Goal: Task Accomplishment & Management: Complete application form

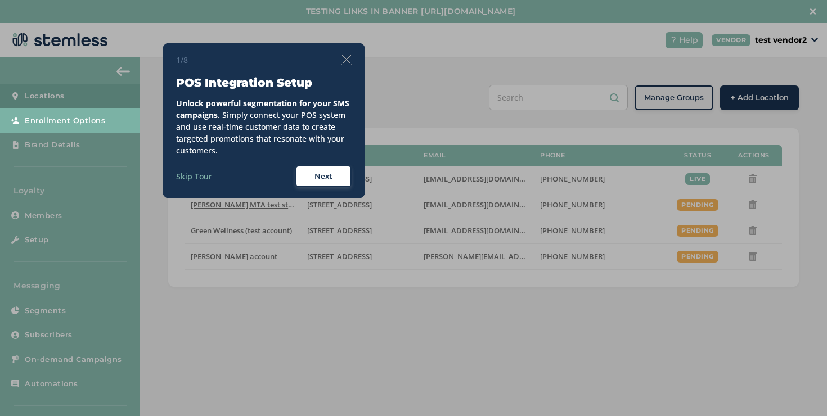
click at [346, 59] on img at bounding box center [346, 60] width 10 height 10
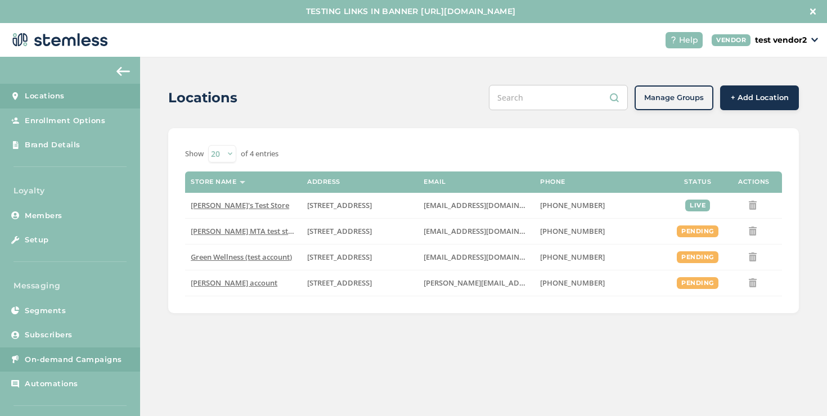
click at [89, 357] on span "On-demand Campaigns" at bounding box center [73, 359] width 97 height 11
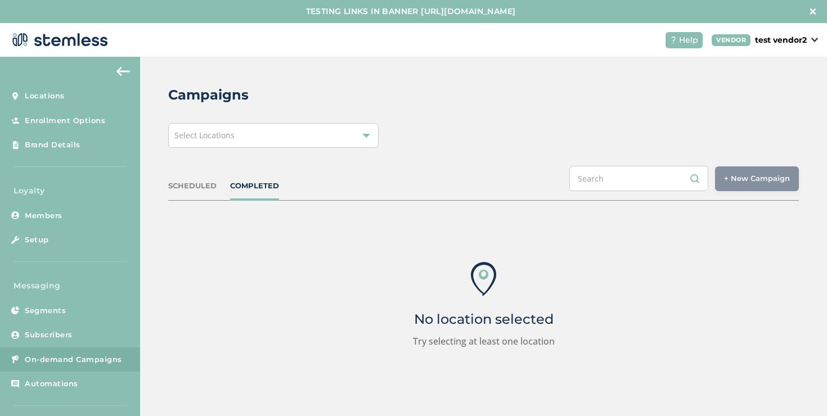
click at [228, 150] on div "Campaigns Select Locations SCHEDULED COMPLETED + New Campaign Select location(s…" at bounding box center [483, 247] width 687 height 380
click at [235, 142] on div "Select Locations" at bounding box center [273, 135] width 210 height 25
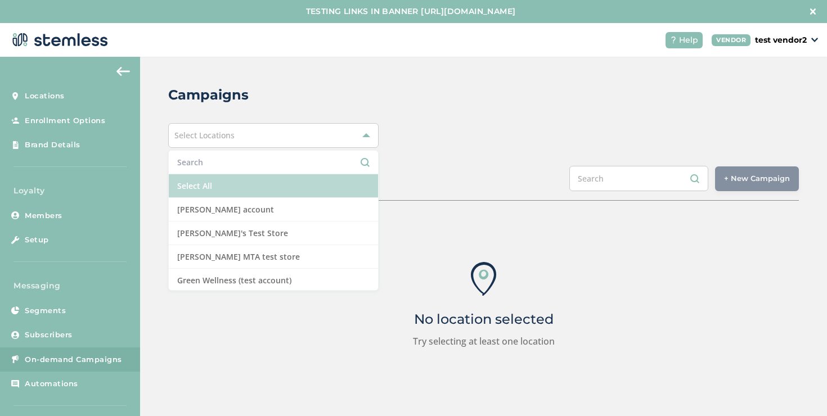
click at [218, 185] on li "Select All" at bounding box center [273, 186] width 209 height 24
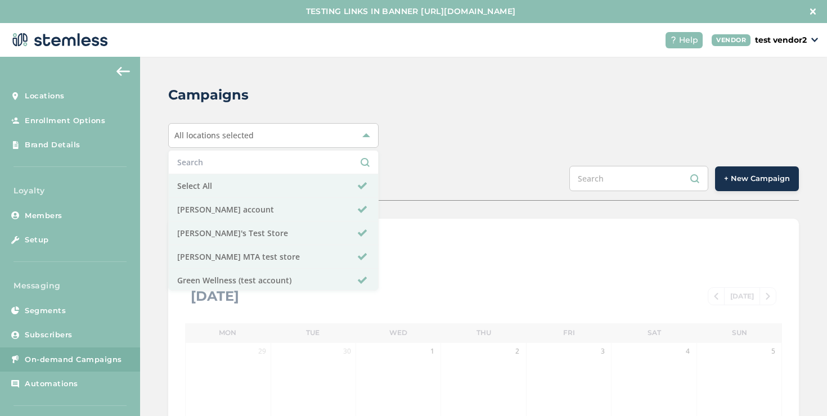
click at [405, 195] on div "SCHEDULED COMPLETED + New Campaign" at bounding box center [483, 183] width 630 height 35
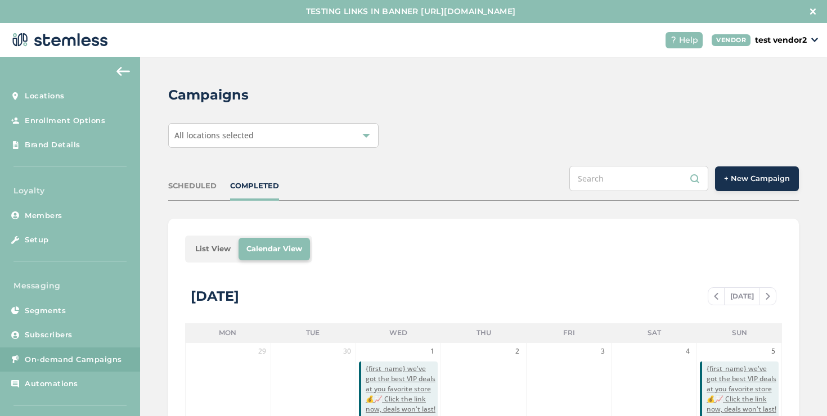
click at [215, 245] on li "List View" at bounding box center [212, 249] width 51 height 22
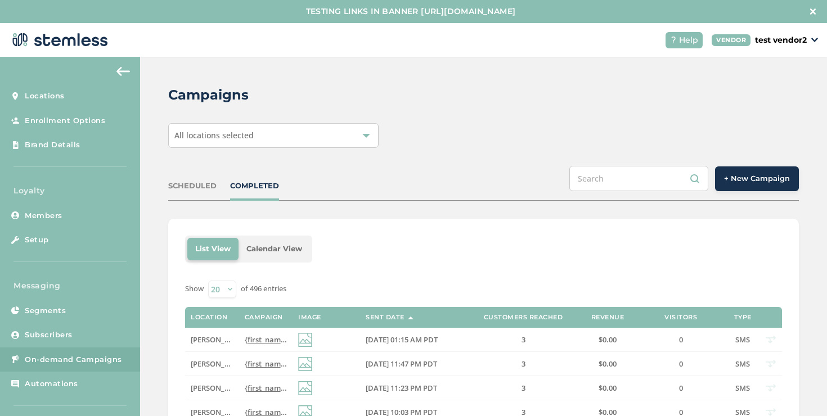
click at [763, 175] on span "+ New Campaign" at bounding box center [757, 178] width 66 height 11
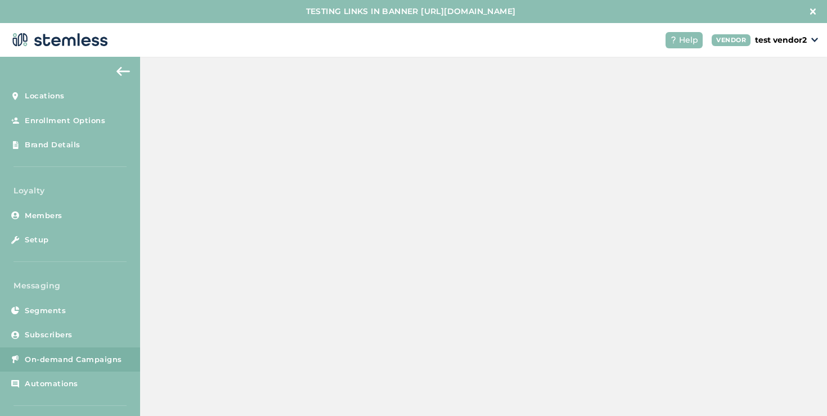
click at [763, 175] on span "+ New Campaign" at bounding box center [757, 178] width 66 height 11
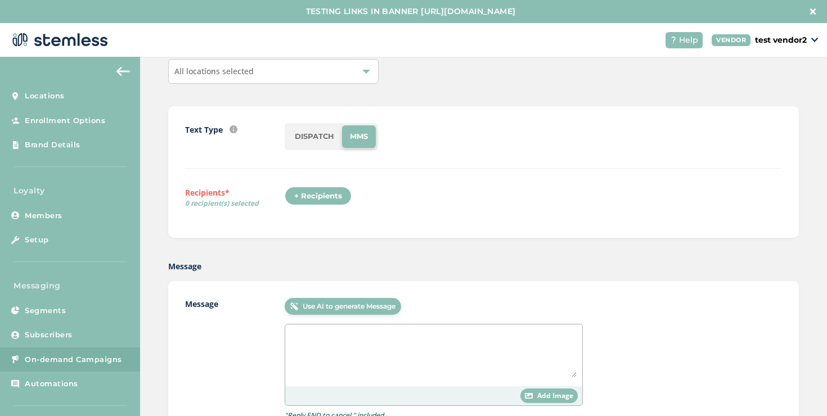
scroll to position [83, 0]
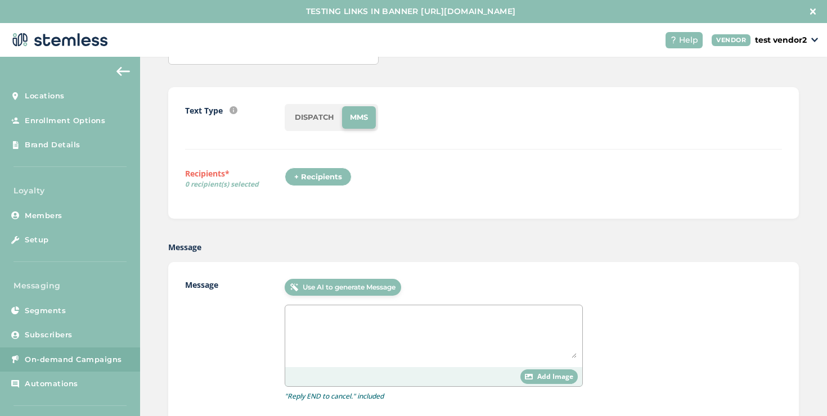
click at [376, 331] on textarea at bounding box center [434, 334] width 286 height 47
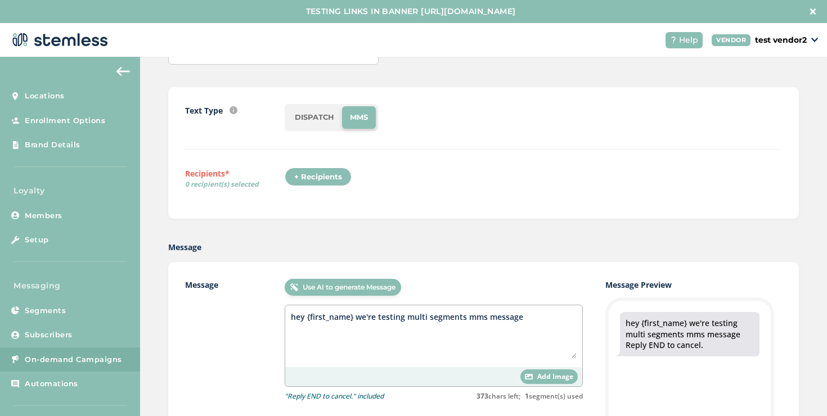
click at [470, 317] on textarea "hey {first_name} we're testing multi segments mms message" at bounding box center [434, 334] width 286 height 47
click at [534, 309] on div "hey {first_name} we're testing multi segments sms message" at bounding box center [433, 336] width 297 height 62
click at [532, 317] on textarea "hey {first_name} we're testing multi segments sms message" at bounding box center [434, 334] width 286 height 47
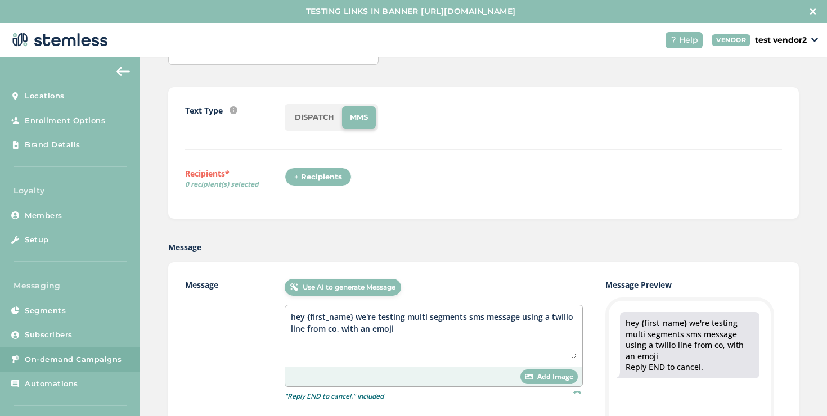
click at [483, 342] on textarea "hey {first_name} we're testing multi segments sms message using a twilio line f…" at bounding box center [434, 334] width 286 height 47
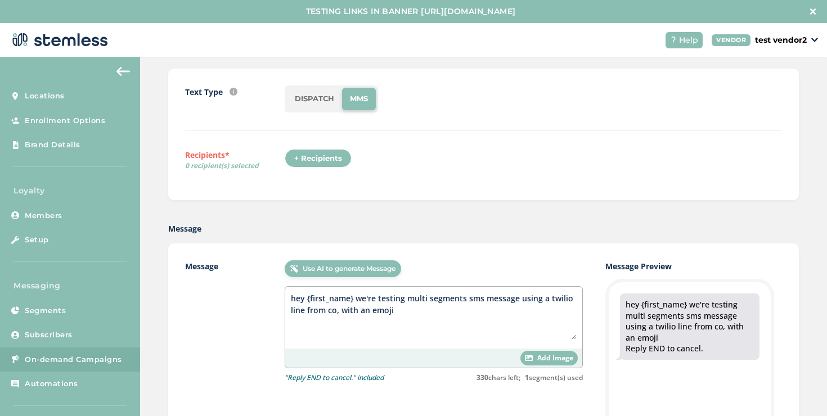
scroll to position [104, 0]
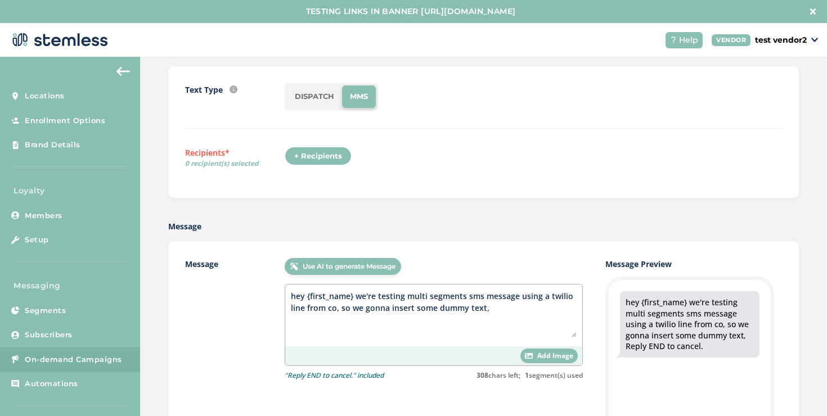
paste textarea "Lorem Ipsum is simply dummy text of the printing and typesetting industry. Lore…"
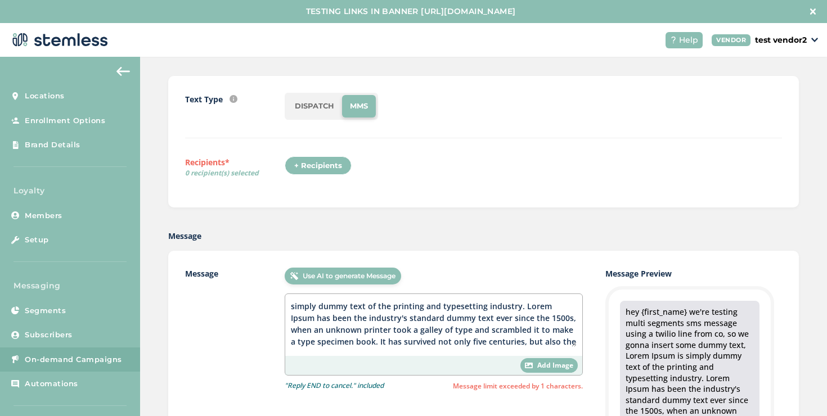
scroll to position [65, 0]
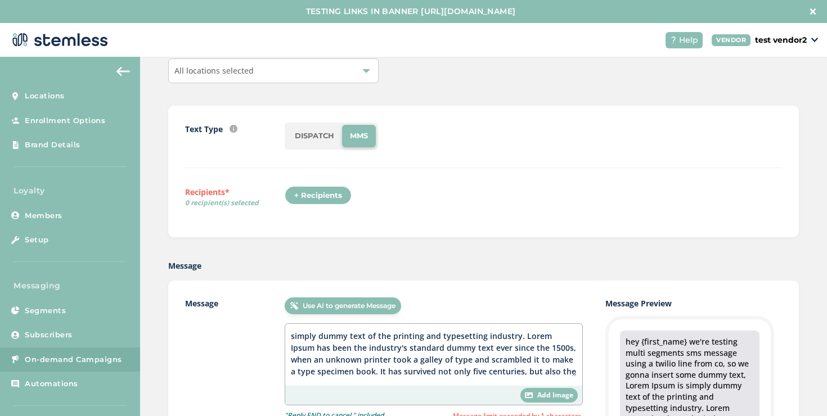
type textarea "hey {first_name} we're testing multi segments sms message using a twilio line f…"
click at [331, 140] on li "DISPATCH" at bounding box center [314, 136] width 55 height 22
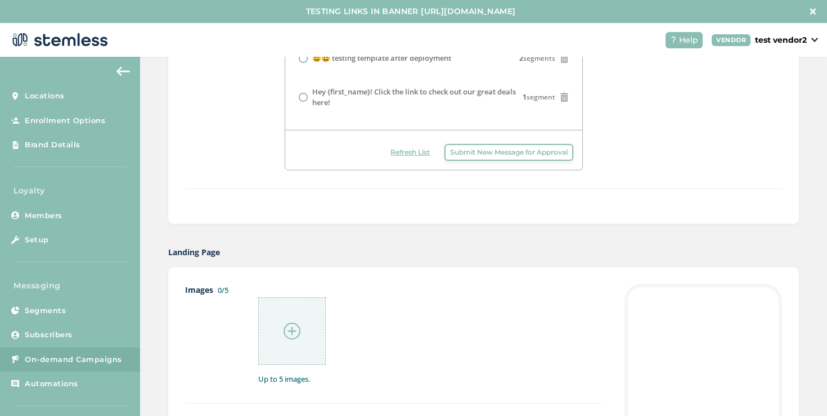
scroll to position [407, 0]
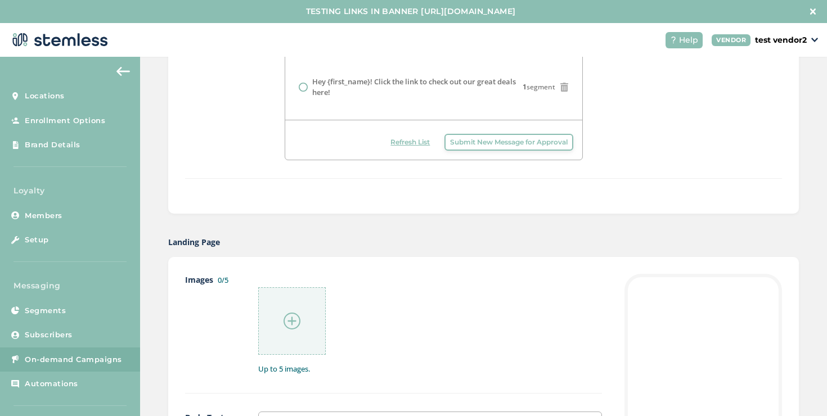
click at [296, 305] on div at bounding box center [291, 320] width 67 height 67
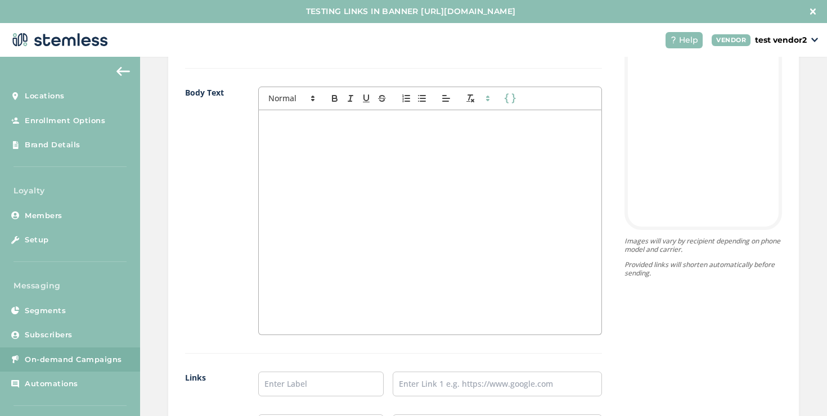
scroll to position [757, 0]
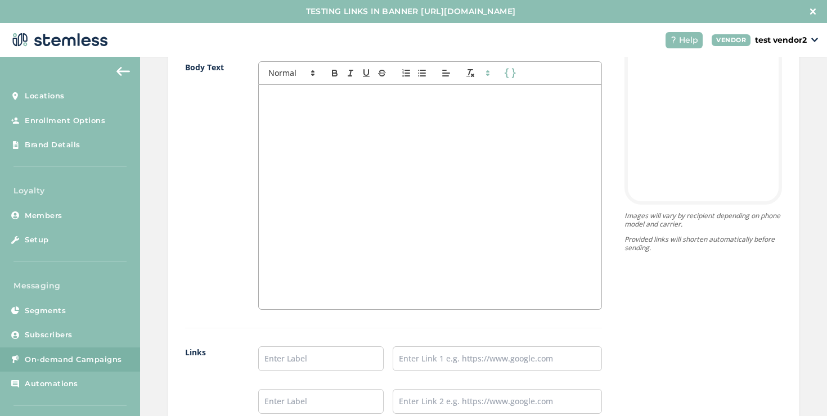
click at [472, 224] on div at bounding box center [430, 197] width 342 height 224
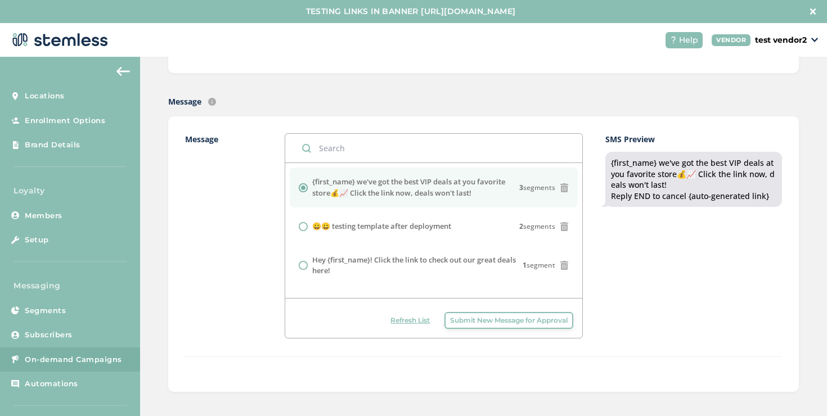
scroll to position [0, 0]
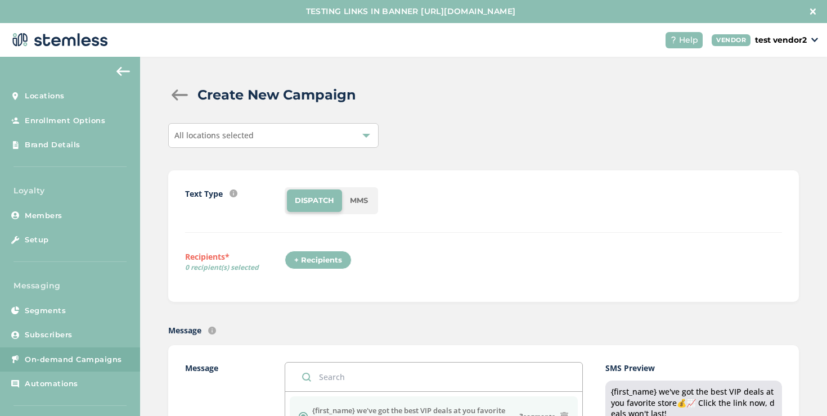
click at [339, 263] on div "+ Recipients" at bounding box center [318, 260] width 67 height 19
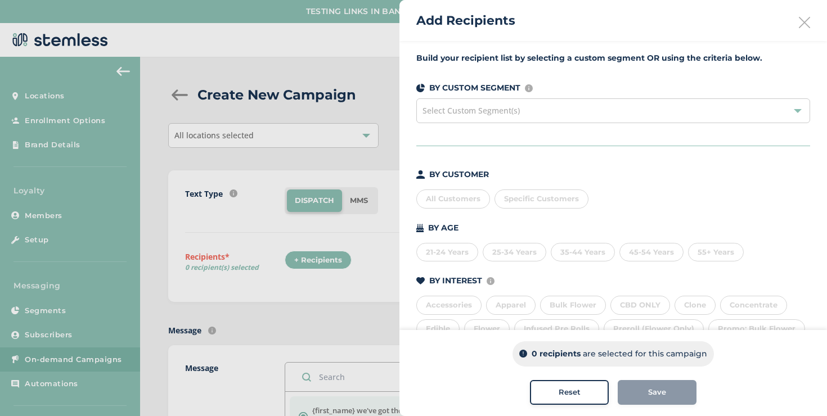
click at [514, 202] on span "Specific Customers" at bounding box center [541, 198] width 75 height 9
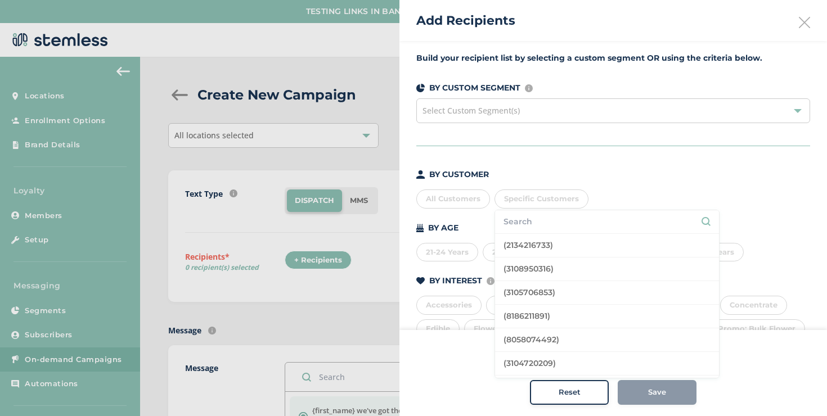
click at [519, 216] on input "text" at bounding box center [606, 222] width 207 height 12
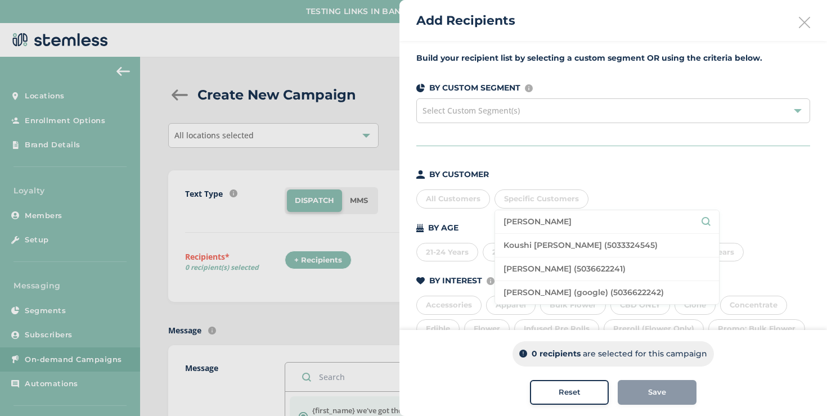
click at [538, 249] on li "Koushi [PERSON_NAME] (5033324545)" at bounding box center [607, 246] width 224 height 24
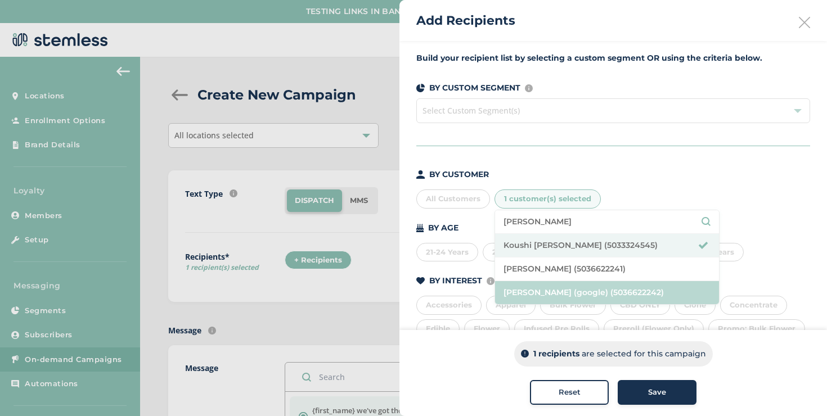
click at [543, 291] on li "[PERSON_NAME] (google) (5036622242)" at bounding box center [607, 292] width 224 height 23
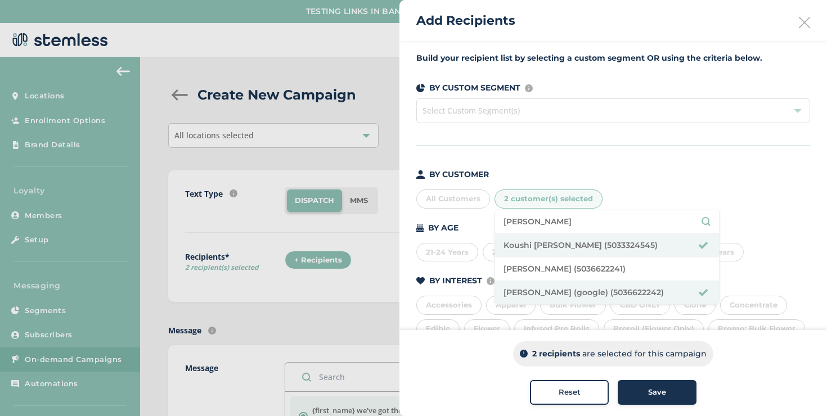
click at [545, 222] on input "[PERSON_NAME]" at bounding box center [606, 222] width 207 height 12
type input "[PERSON_NAME]"
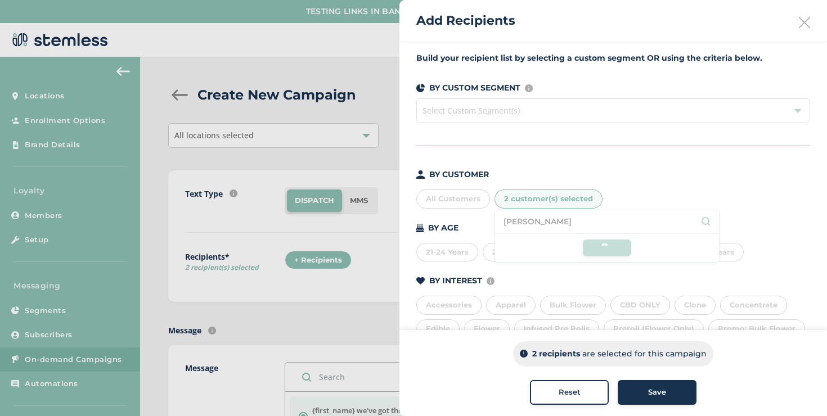
click at [566, 384] on button "Reset" at bounding box center [569, 392] width 79 height 25
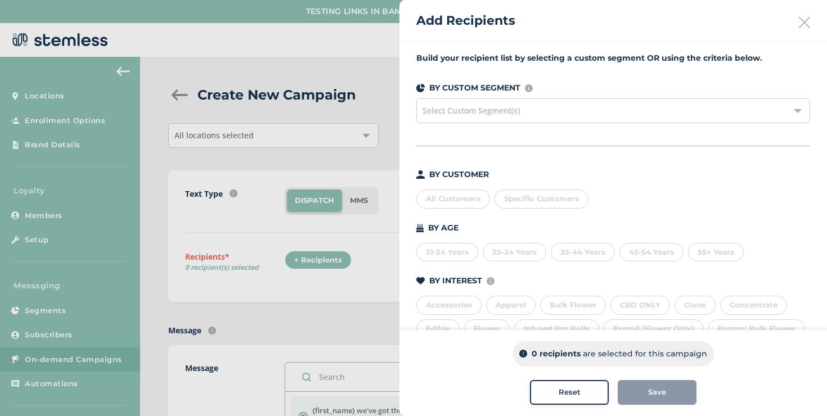
click at [311, 151] on div at bounding box center [413, 208] width 827 height 416
click at [803, 25] on icon at bounding box center [803, 22] width 11 height 11
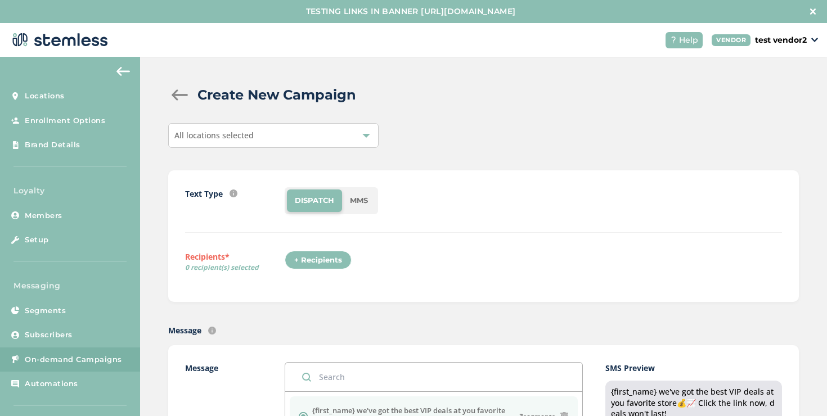
click at [334, 135] on div "All locations selected" at bounding box center [273, 135] width 210 height 25
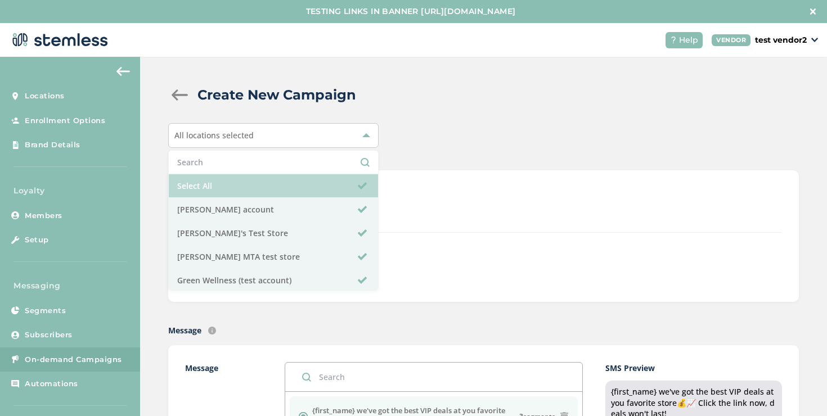
click at [285, 194] on li "Select All" at bounding box center [273, 186] width 209 height 24
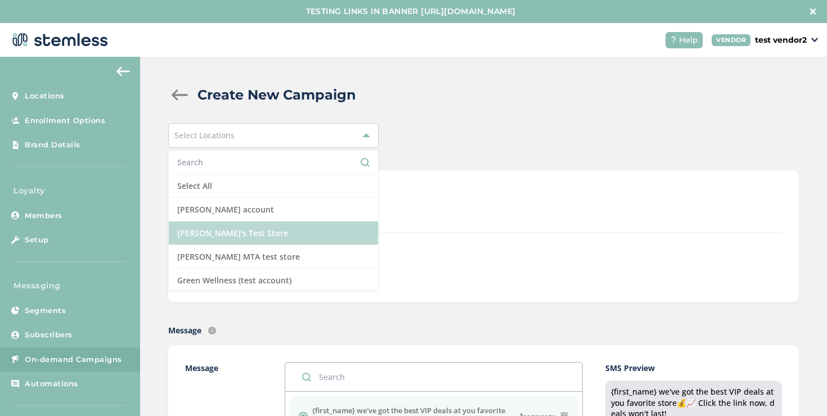
click at [280, 226] on li "[PERSON_NAME]'s Test Store" at bounding box center [273, 234] width 209 height 24
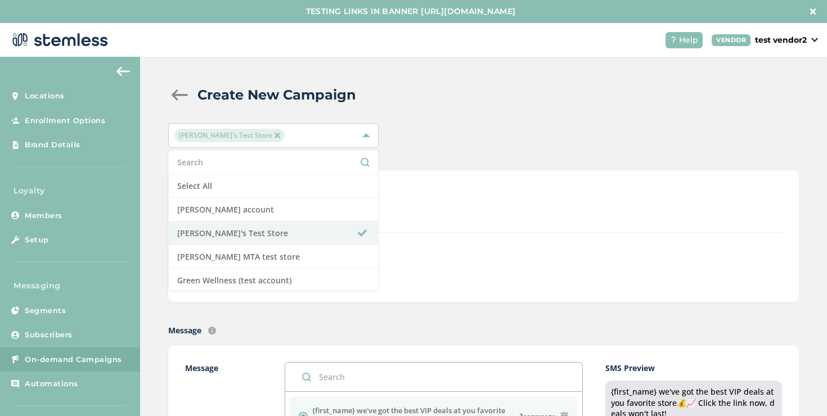
click at [400, 245] on div "Text Type SMS : A cost effective way to reach your customers. Send a intro text…" at bounding box center [483, 236] width 597 height 98
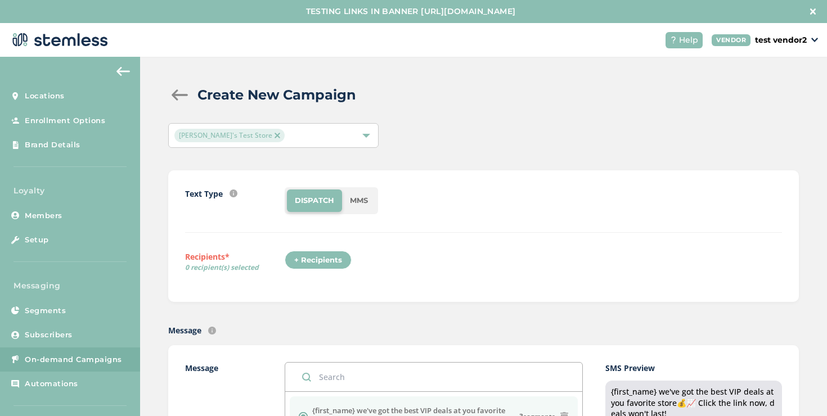
click at [335, 255] on div "+ Recipients" at bounding box center [318, 260] width 67 height 19
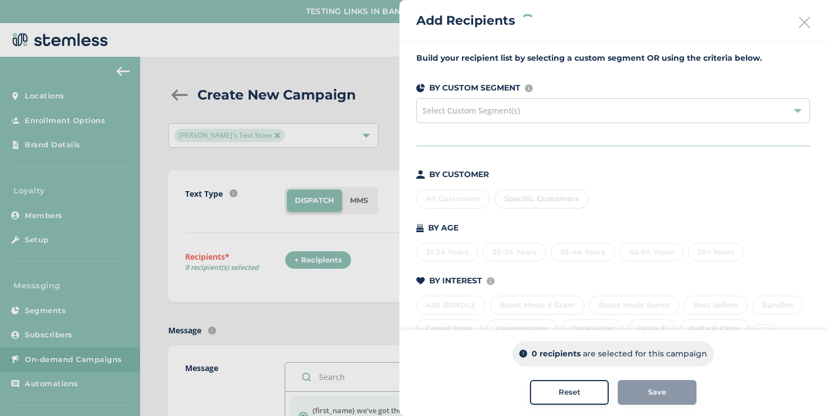
click at [535, 201] on div "Specific Customers" at bounding box center [541, 199] width 94 height 19
click at [530, 201] on span "Specific Customers" at bounding box center [541, 198] width 75 height 9
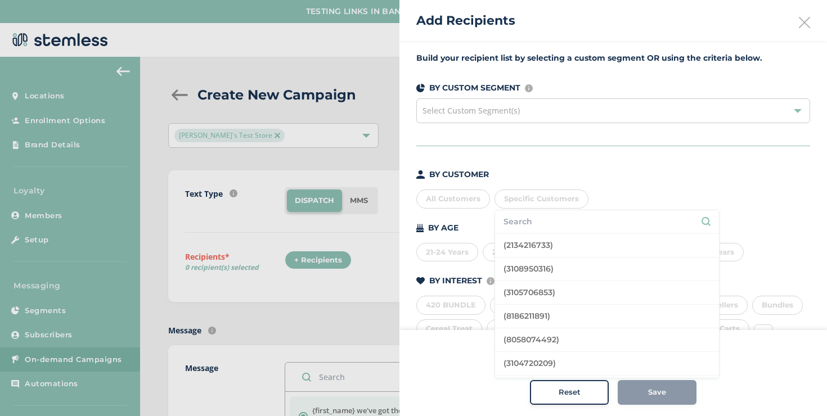
click at [522, 224] on input "text" at bounding box center [606, 222] width 207 height 12
type input "[PERSON_NAME]"
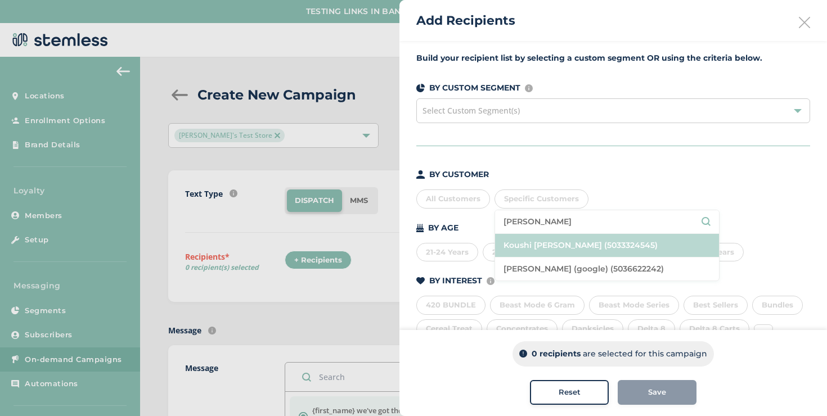
click at [508, 237] on li "Koushi [PERSON_NAME] (5033324545)" at bounding box center [607, 246] width 224 height 24
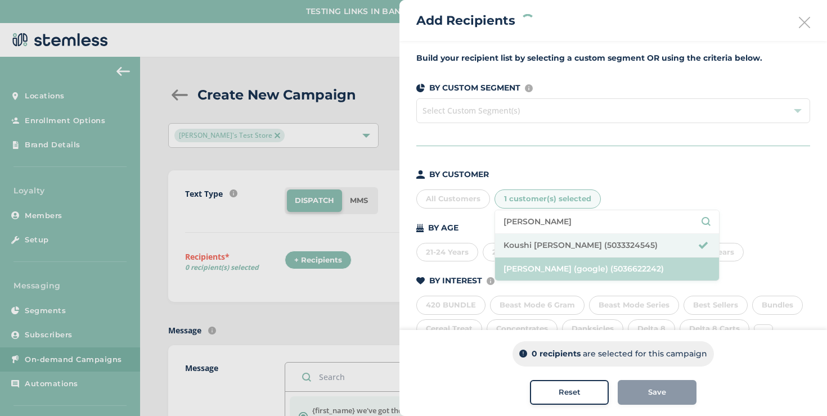
click at [512, 259] on li "[PERSON_NAME] (google) (5036622242)" at bounding box center [607, 269] width 224 height 23
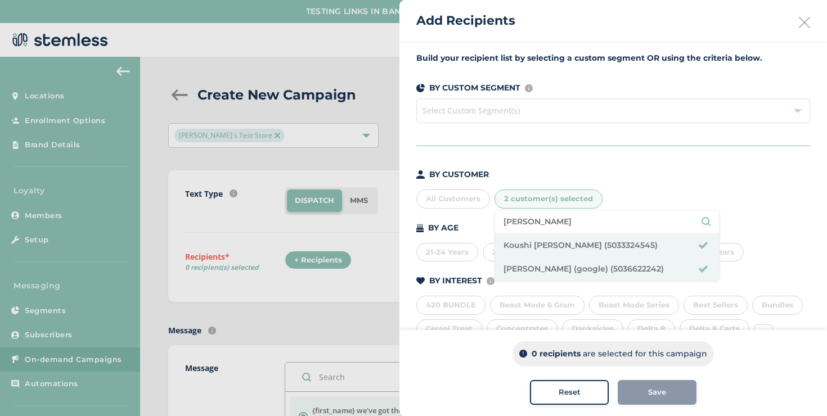
click at [514, 227] on input "[PERSON_NAME]" at bounding box center [606, 222] width 207 height 12
type input "[PERSON_NAME]"
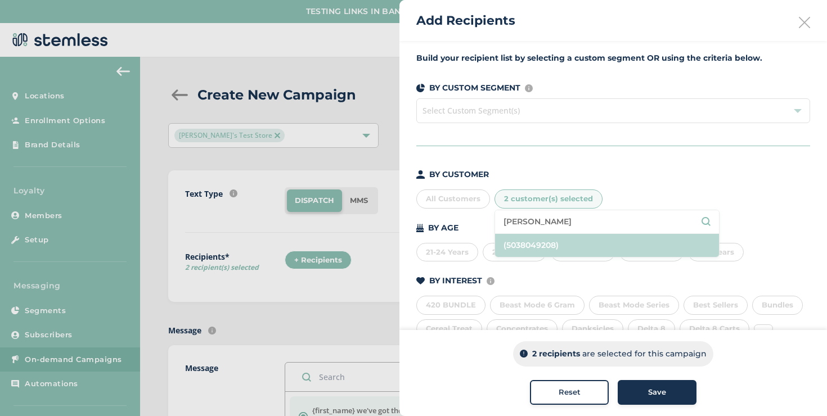
click at [519, 240] on li "(5038049208)" at bounding box center [607, 245] width 224 height 23
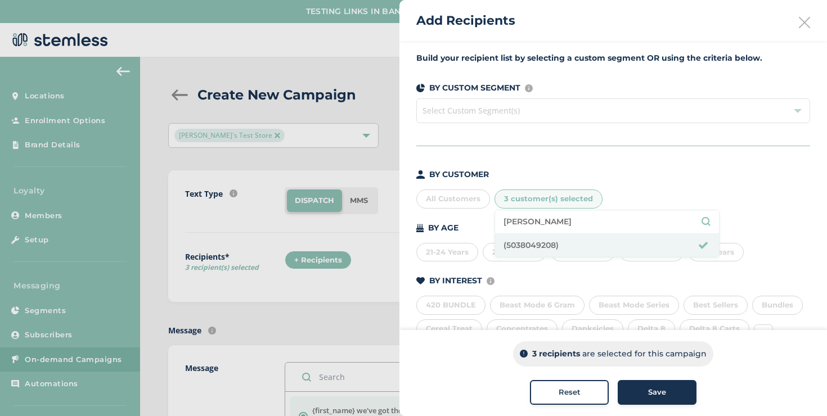
click at [633, 383] on button "Save" at bounding box center [656, 392] width 79 height 25
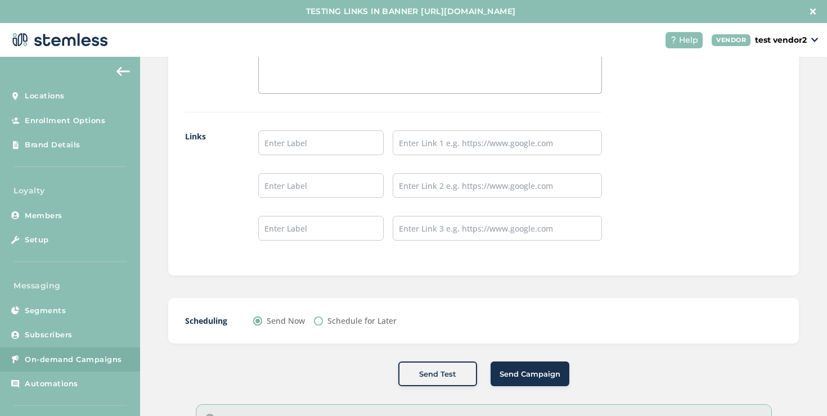
scroll to position [1009, 0]
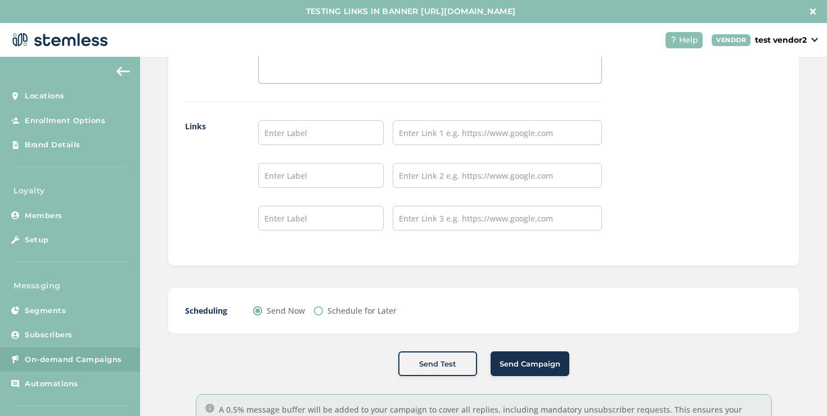
click at [499, 359] on span "Send Campaign" at bounding box center [529, 364] width 61 height 11
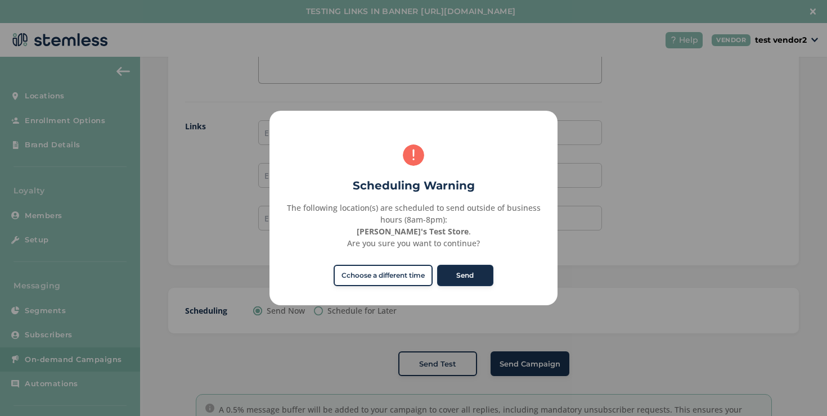
click at [468, 268] on button "Send" at bounding box center [465, 275] width 56 height 21
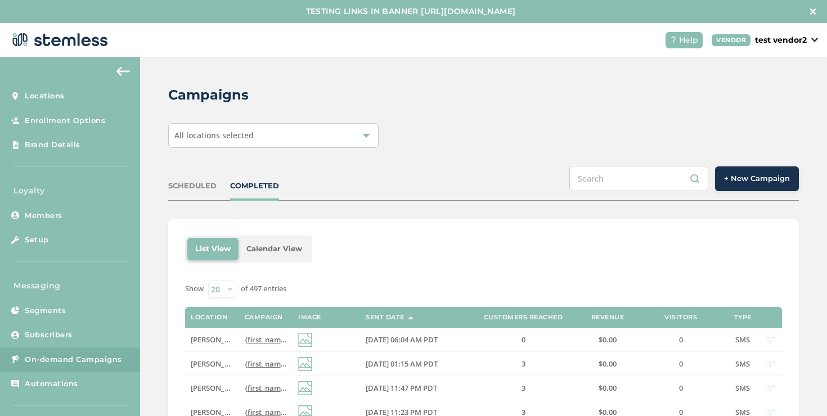
click at [732, 187] on button "+ New Campaign" at bounding box center [757, 178] width 84 height 25
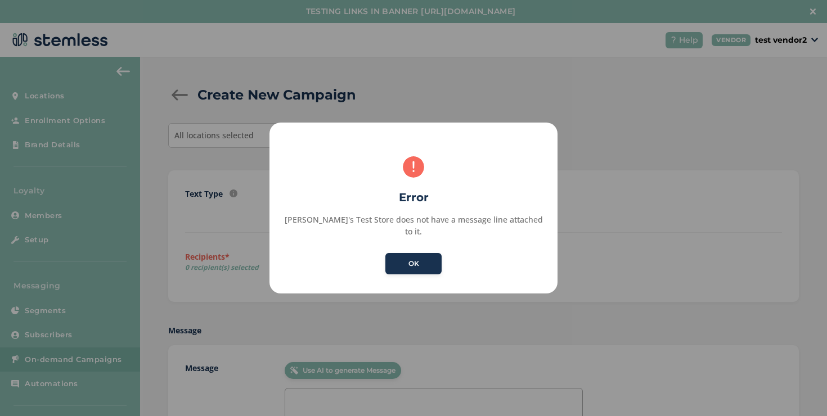
click at [359, 142] on div "× Error [PERSON_NAME]'s Test Store does not have a message line attached to it.…" at bounding box center [413, 208] width 288 height 171
click at [408, 253] on button "OK" at bounding box center [413, 263] width 56 height 21
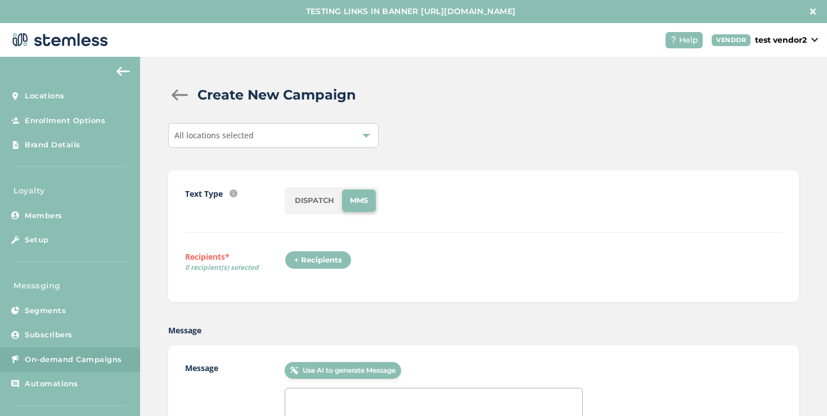
click at [308, 134] on div "All locations selected" at bounding box center [273, 135] width 210 height 25
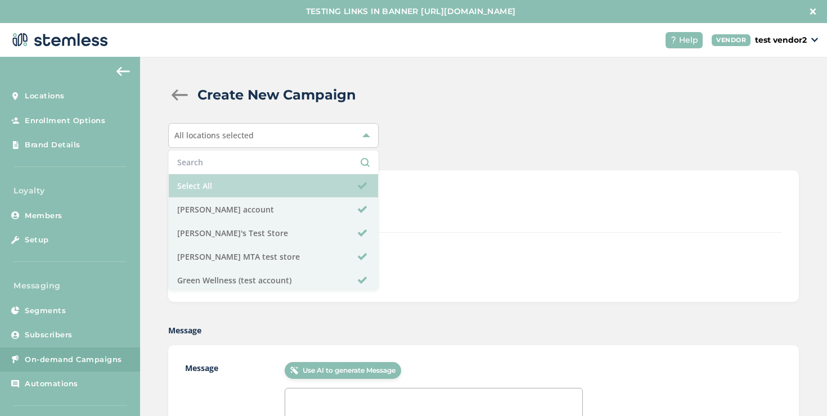
click at [283, 188] on li "Select All" at bounding box center [273, 186] width 209 height 24
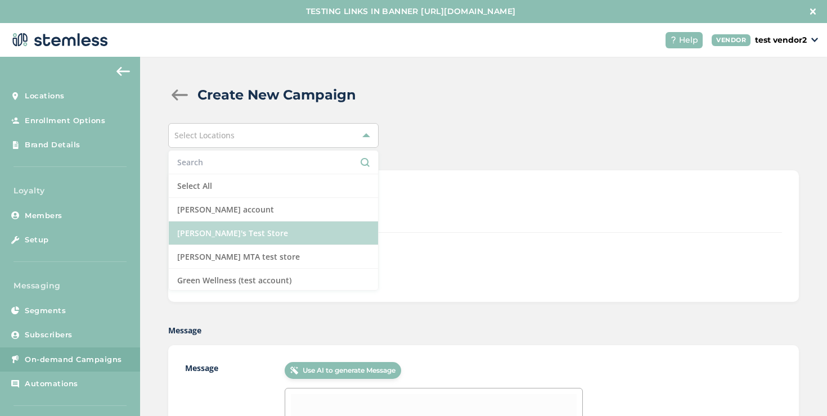
click at [274, 233] on li "[PERSON_NAME]'s Test Store" at bounding box center [273, 234] width 209 height 24
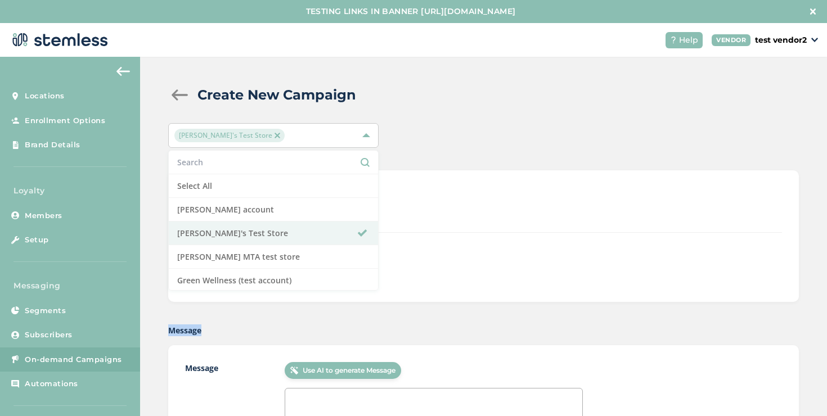
click at [319, 324] on div "Message" at bounding box center [483, 330] width 630 height 12
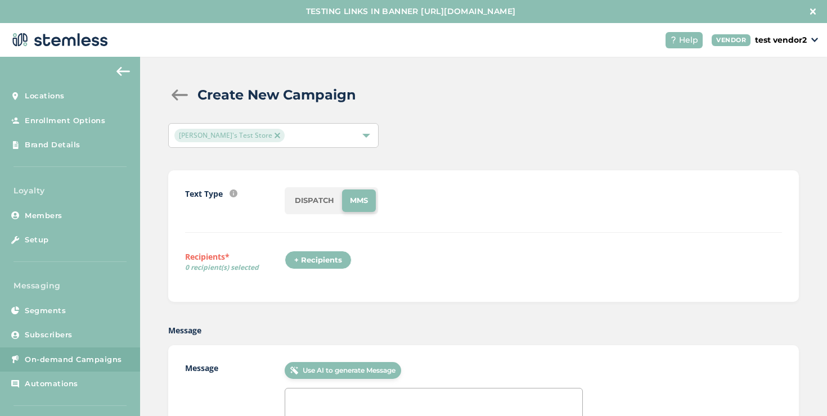
click at [336, 265] on div "+ Recipients" at bounding box center [318, 260] width 67 height 19
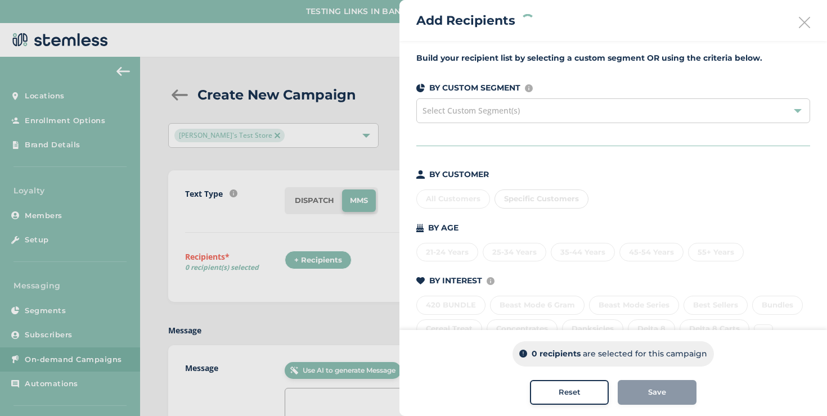
click at [567, 201] on div "Specific Customers" at bounding box center [541, 199] width 94 height 19
click at [548, 202] on span "Specific Customers" at bounding box center [541, 198] width 75 height 9
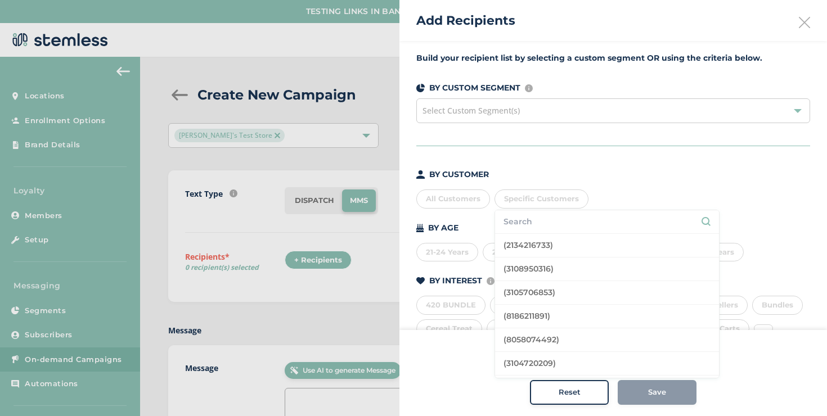
click at [541, 213] on li at bounding box center [607, 222] width 224 height 24
click at [538, 218] on input "text" at bounding box center [606, 222] width 207 height 12
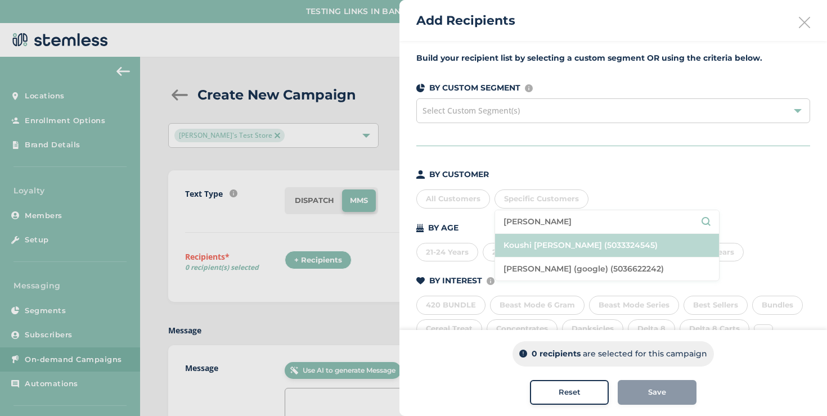
click at [521, 237] on li "Koushi [PERSON_NAME] (5033324545)" at bounding box center [607, 246] width 224 height 24
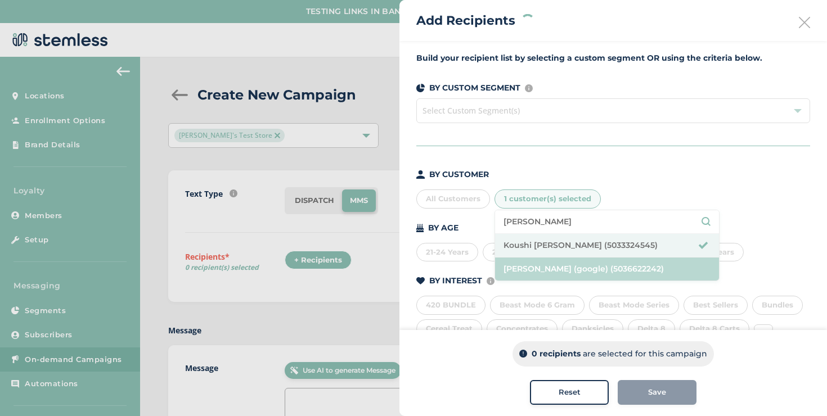
click at [519, 266] on li "[PERSON_NAME] (google) (5036622242)" at bounding box center [607, 269] width 224 height 23
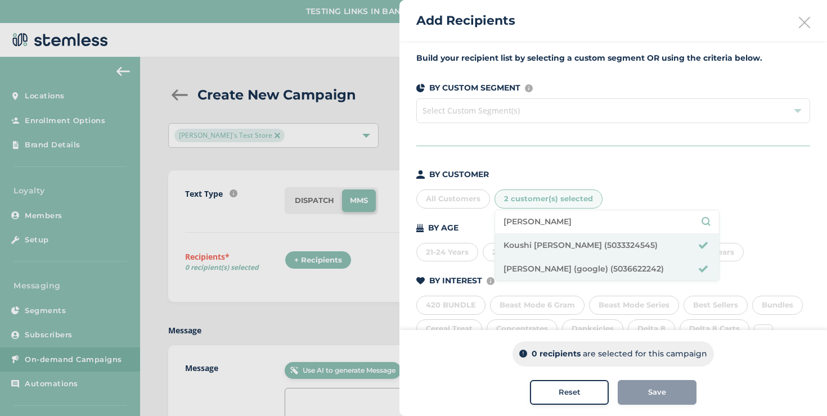
click at [538, 225] on input "[PERSON_NAME]" at bounding box center [606, 222] width 207 height 12
type input "b"
type input "[PERSON_NAME]"
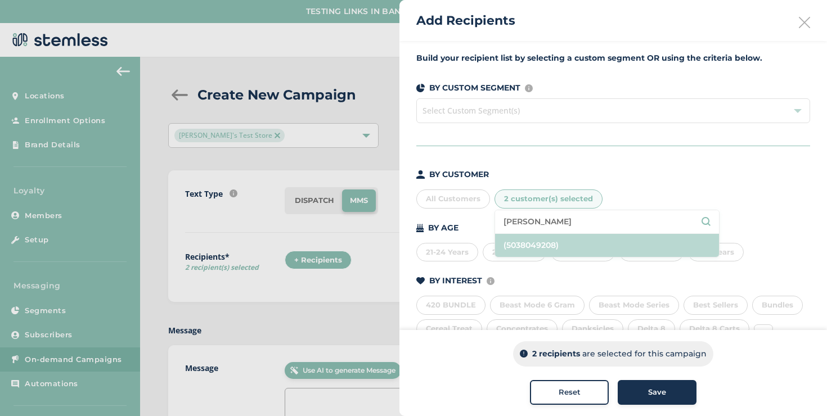
click at [516, 249] on li "(5038049208)" at bounding box center [607, 245] width 224 height 23
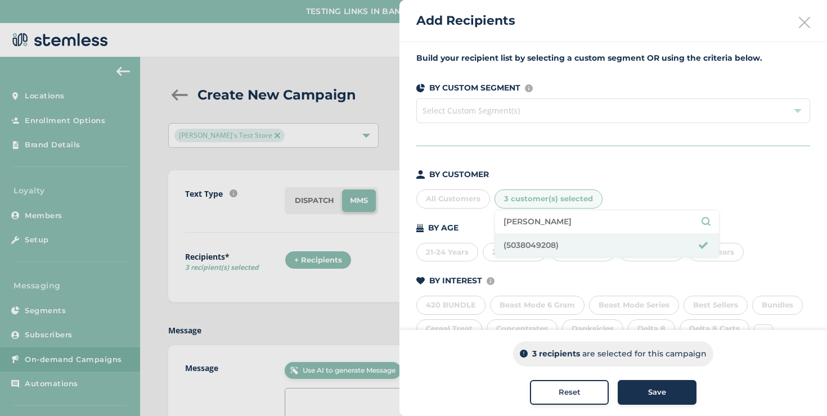
click at [634, 389] on div "Save" at bounding box center [656, 392] width 61 height 11
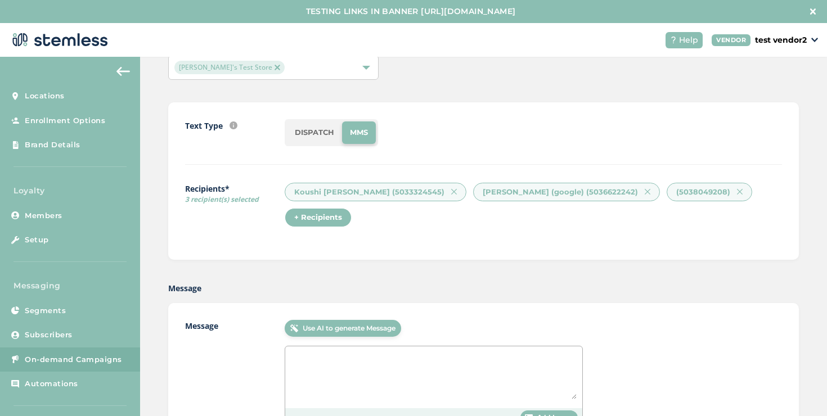
scroll to position [98, 0]
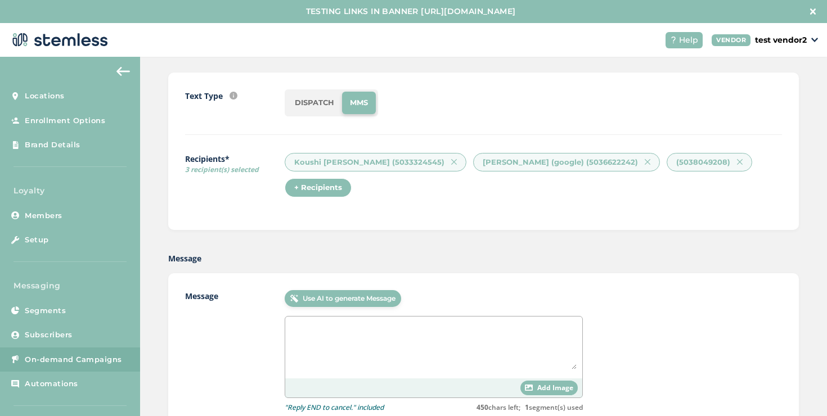
click at [328, 105] on li "DISPATCH" at bounding box center [314, 103] width 55 height 22
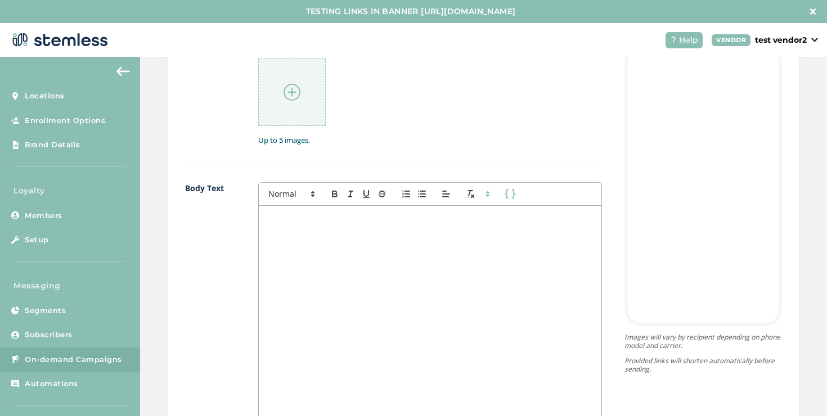
scroll to position [748, 0]
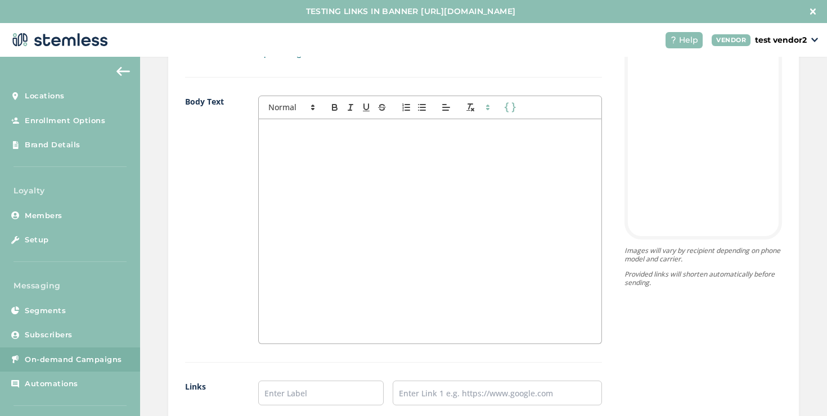
click at [322, 210] on div at bounding box center [430, 231] width 342 height 224
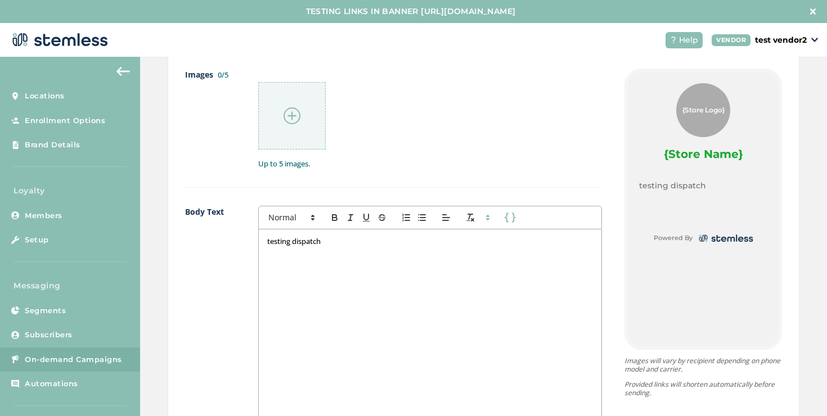
scroll to position [1009, 0]
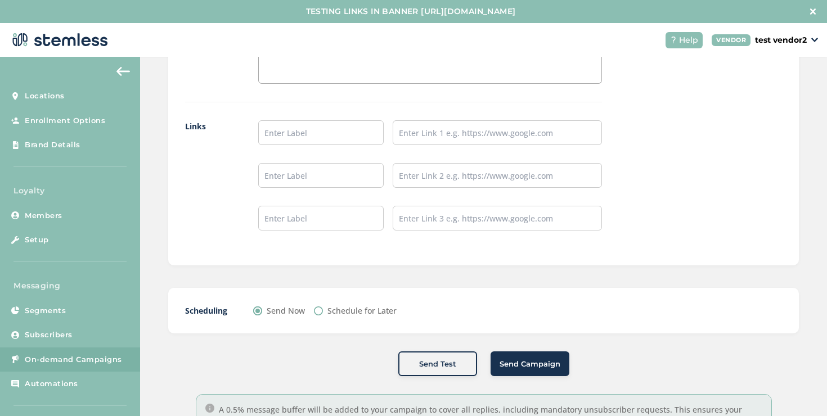
click at [498, 351] on button "Send Campaign" at bounding box center [529, 363] width 79 height 25
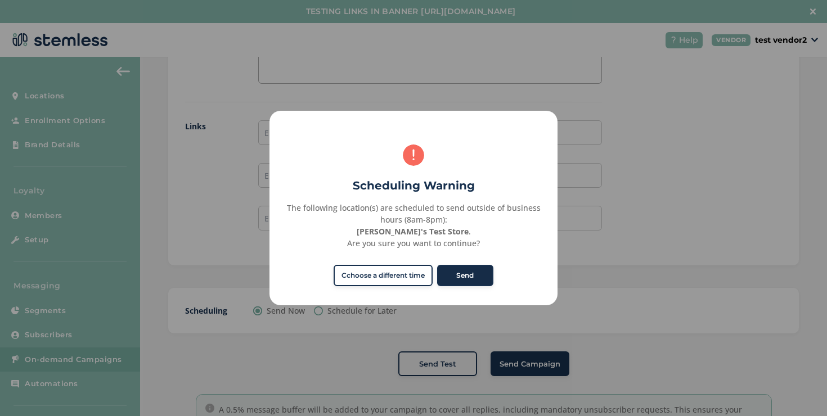
click at [489, 279] on button "Send" at bounding box center [465, 275] width 56 height 21
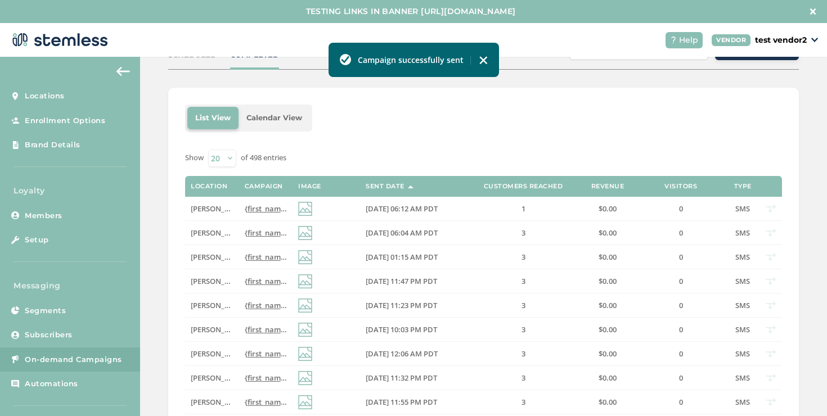
scroll to position [123, 0]
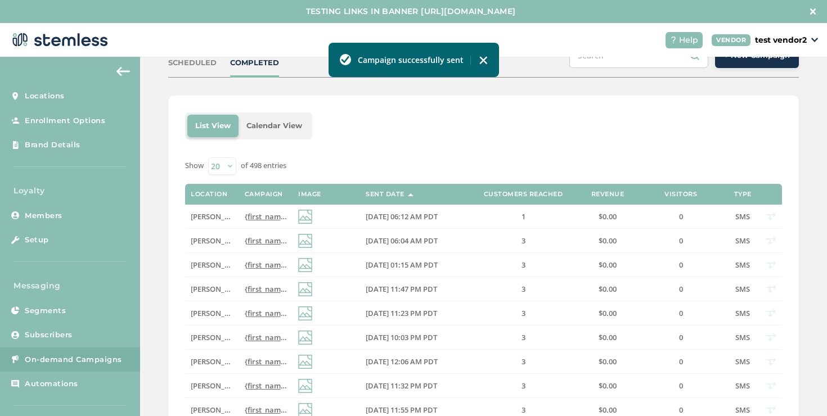
click at [265, 70] on div "SCHEDULED COMPLETED + New Campaign" at bounding box center [483, 60] width 630 height 35
click at [265, 69] on div "SCHEDULED COMPLETED + New Campaign" at bounding box center [483, 60] width 630 height 35
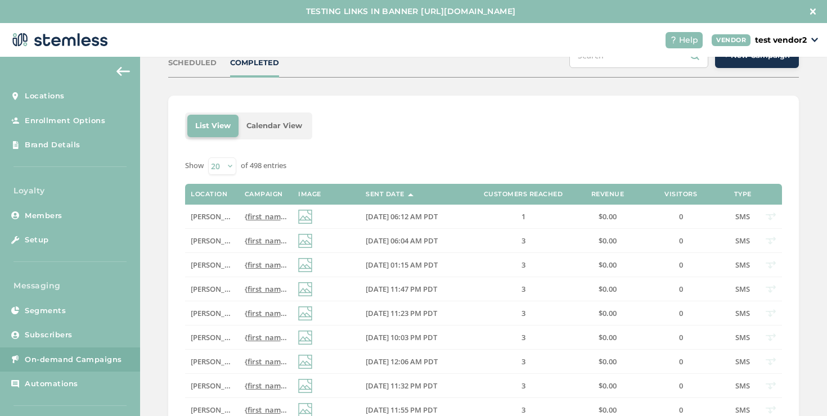
click at [265, 69] on div "SCHEDULED COMPLETED + New Campaign" at bounding box center [483, 60] width 630 height 35
click at [267, 67] on div "COMPLETED" at bounding box center [254, 62] width 49 height 11
